Goal: Task Accomplishment & Management: Use online tool/utility

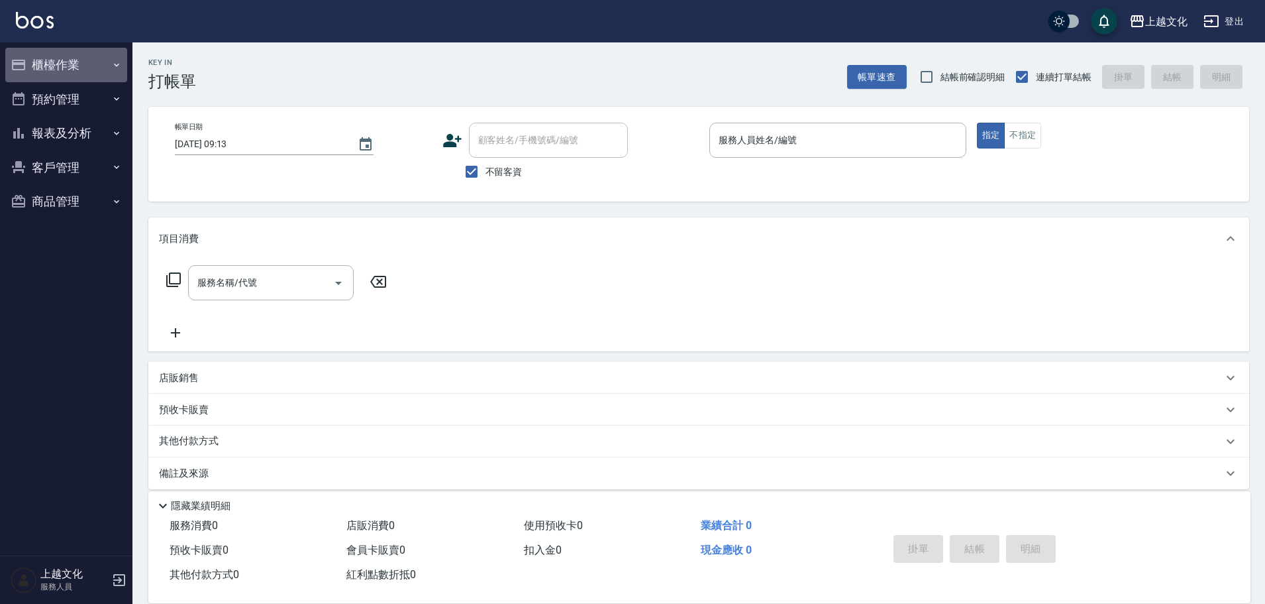
click at [71, 60] on button "櫃檯作業" at bounding box center [66, 65] width 122 height 34
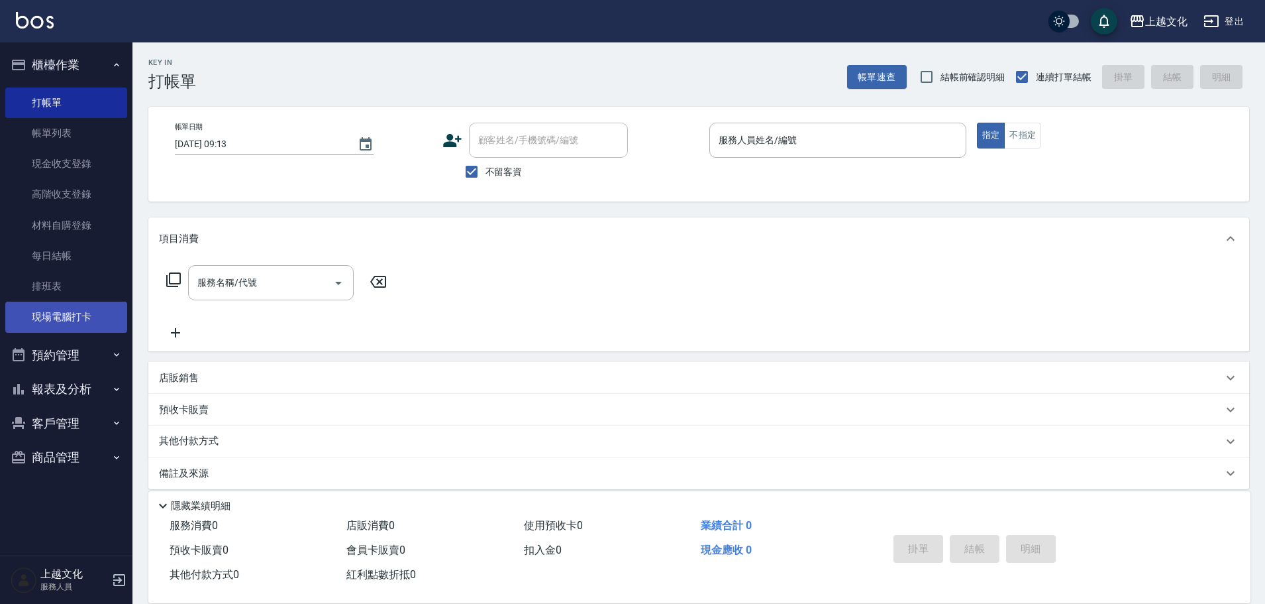
drag, startPoint x: 110, startPoint y: 309, endPoint x: 104, endPoint y: 304, distance: 8.0
click at [109, 309] on link "現場電腦打卡" at bounding box center [66, 316] width 122 height 30
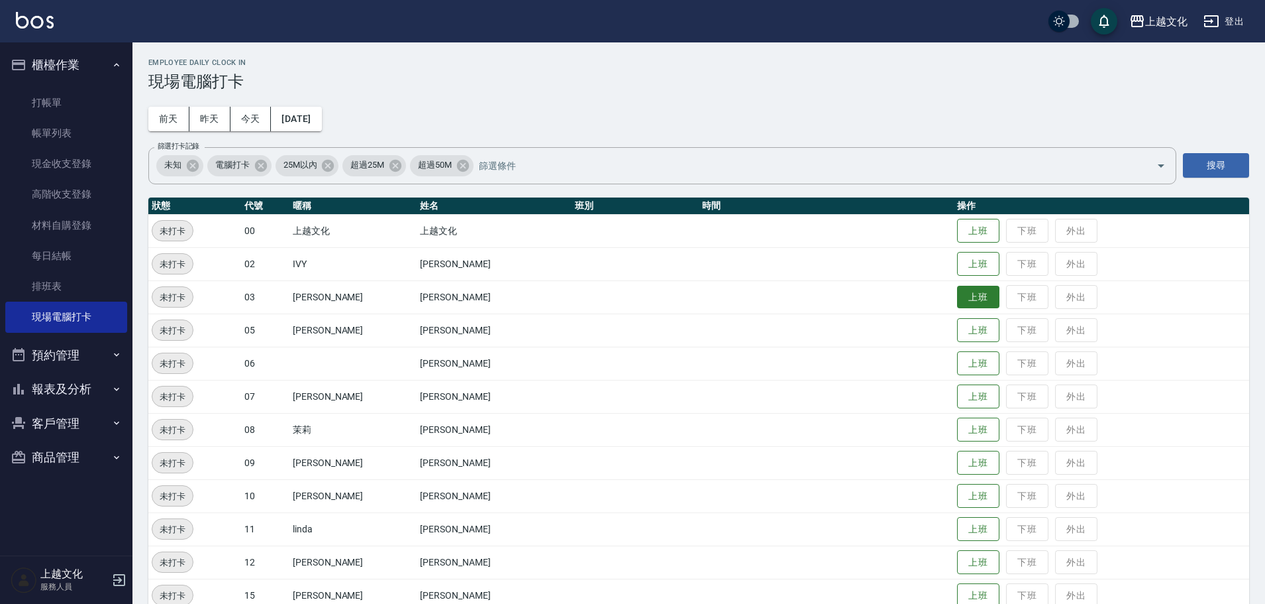
click at [963, 293] on button "上班" at bounding box center [978, 297] width 42 height 23
click at [964, 432] on button "上班" at bounding box center [978, 429] width 42 height 23
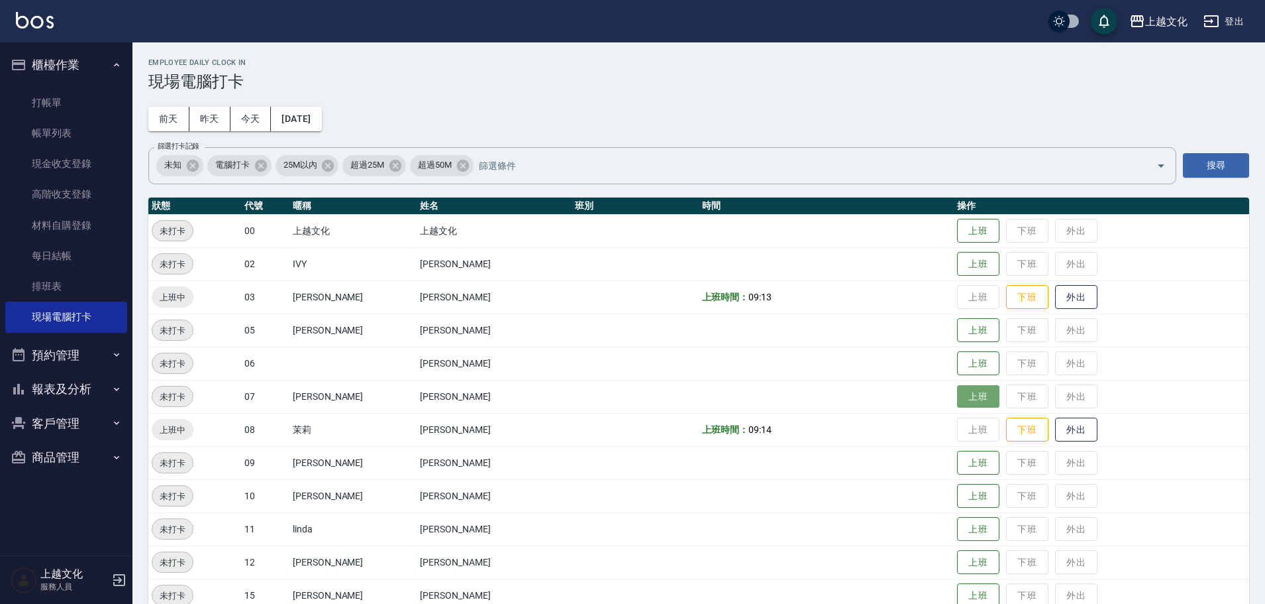
click at [974, 403] on button "上班" at bounding box center [978, 396] width 42 height 23
click at [981, 260] on button "上班" at bounding box center [978, 263] width 42 height 23
